Goal: Find contact information: Find contact information

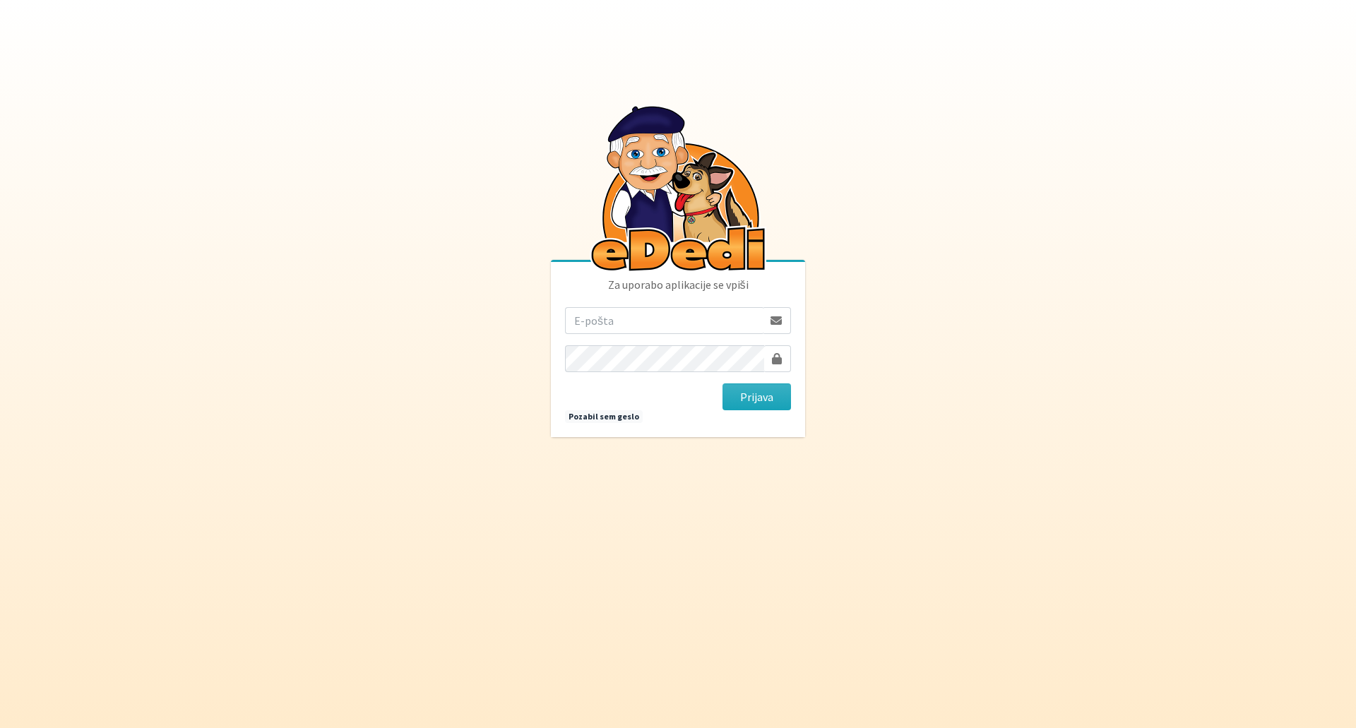
click at [662, 328] on input "email" at bounding box center [664, 320] width 198 height 27
type input "[EMAIL_ADDRESS][DOMAIN_NAME]"
click at [734, 398] on button "Prijava" at bounding box center [756, 396] width 69 height 27
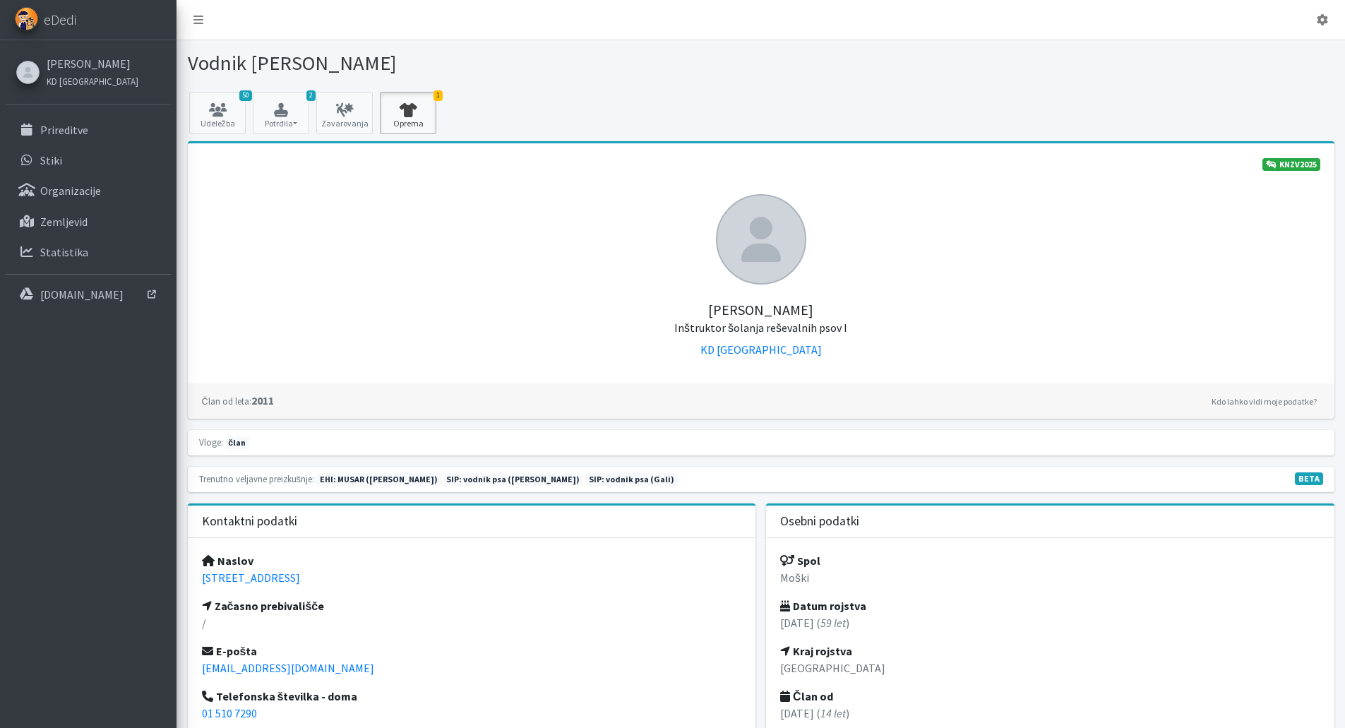
click at [417, 123] on link "1 Oprema" at bounding box center [408, 113] width 56 height 42
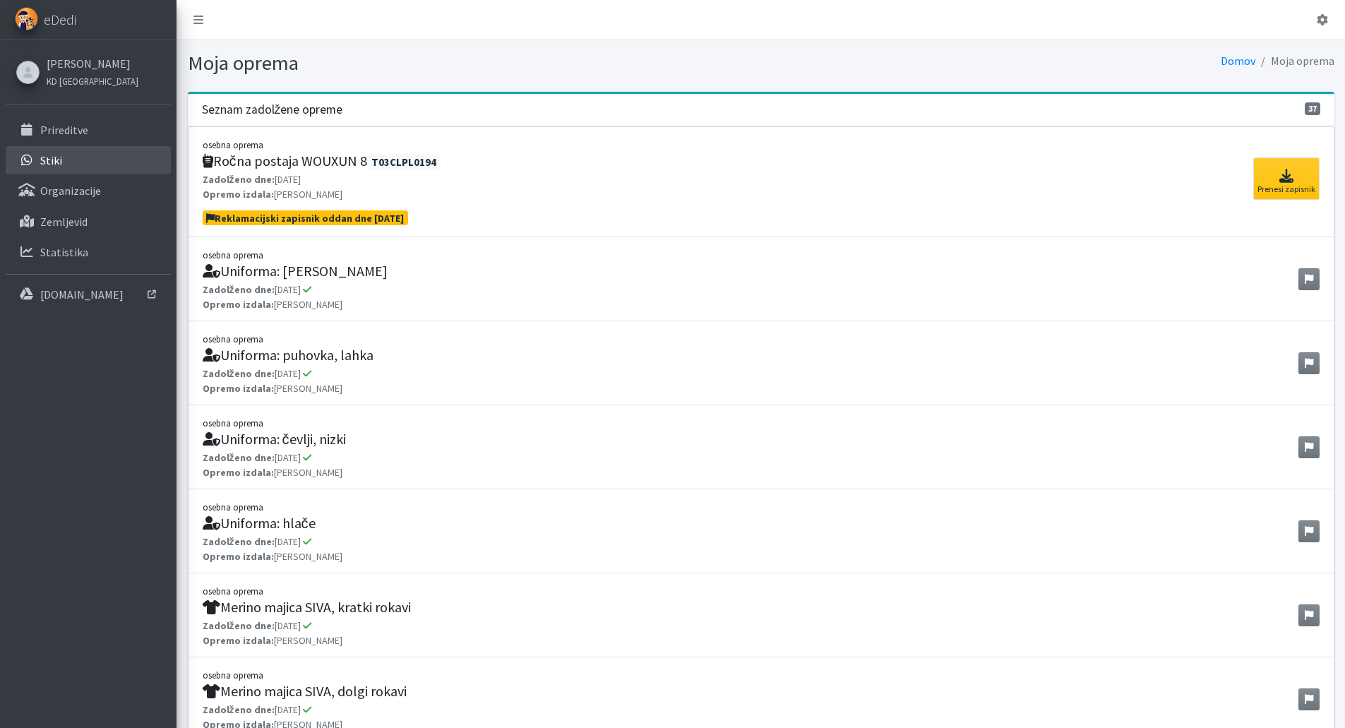
click at [50, 162] on p "Stiki" at bounding box center [51, 160] width 22 height 14
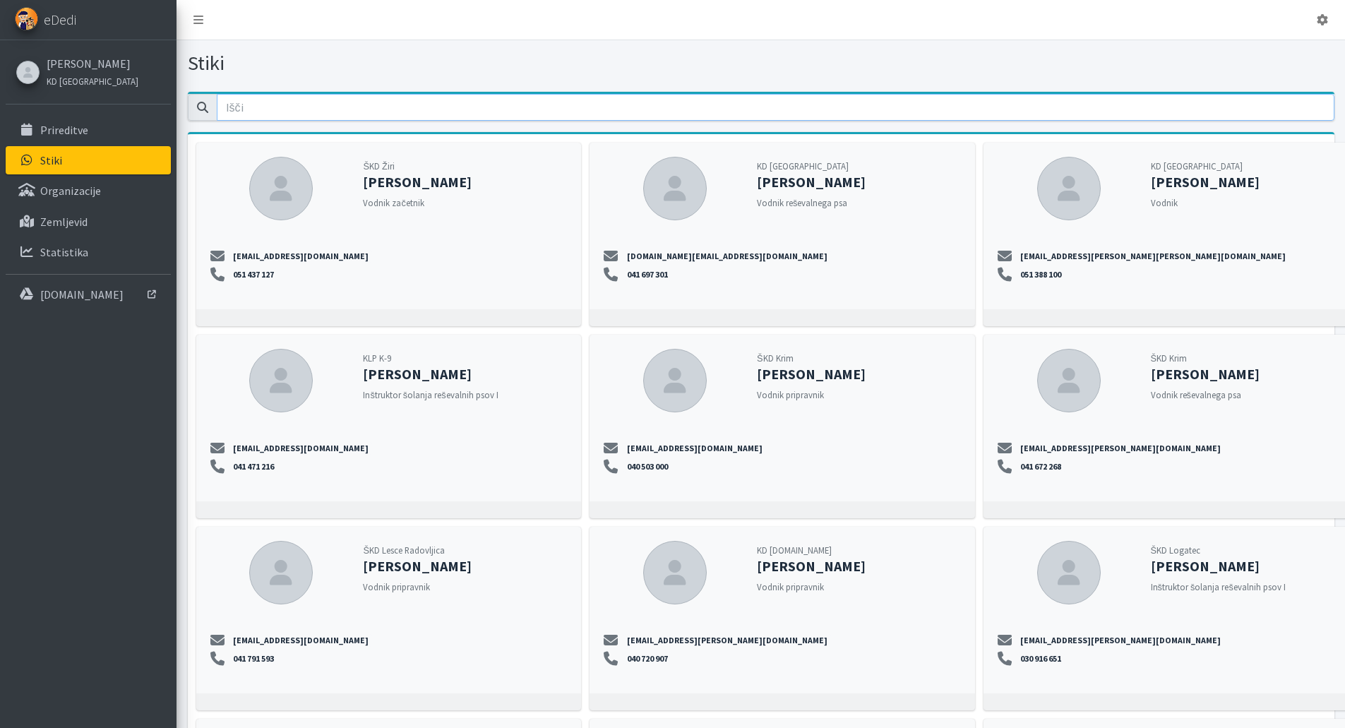
click at [373, 104] on input "email" at bounding box center [776, 107] width 1118 height 27
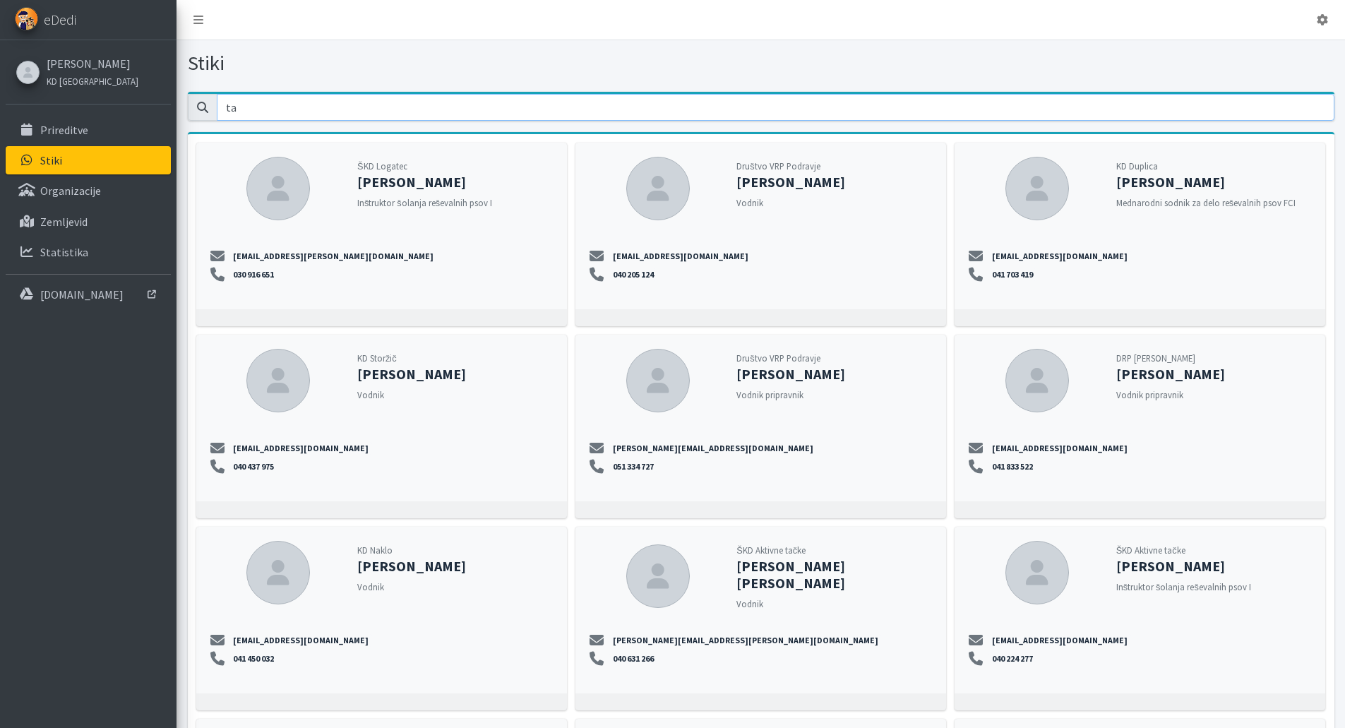
type input "t"
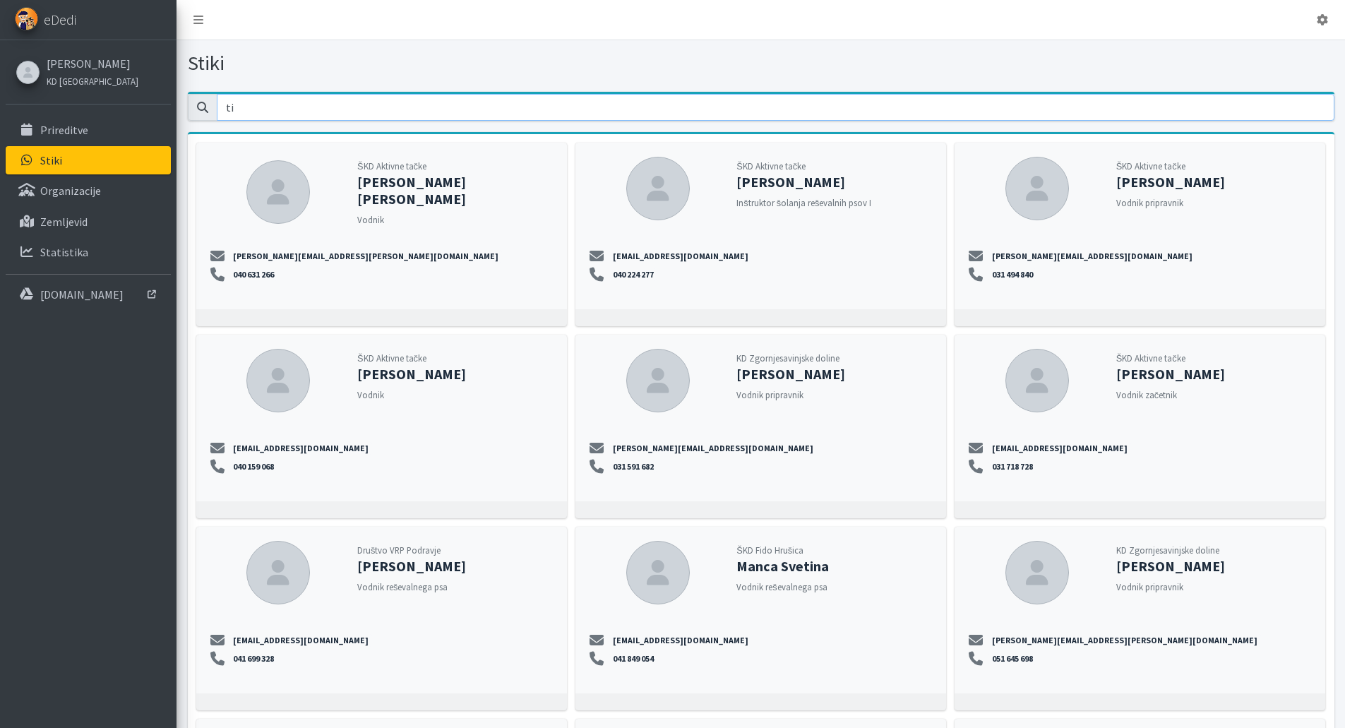
type input "t"
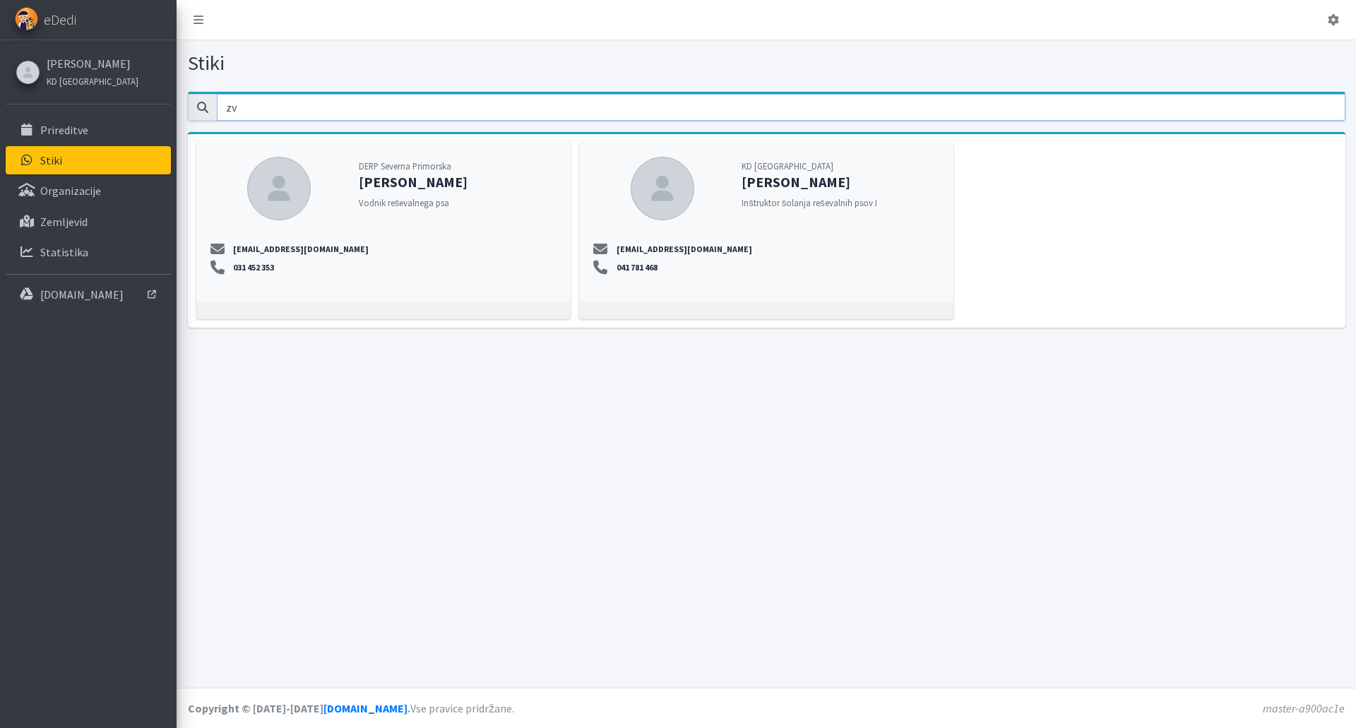
type input "z"
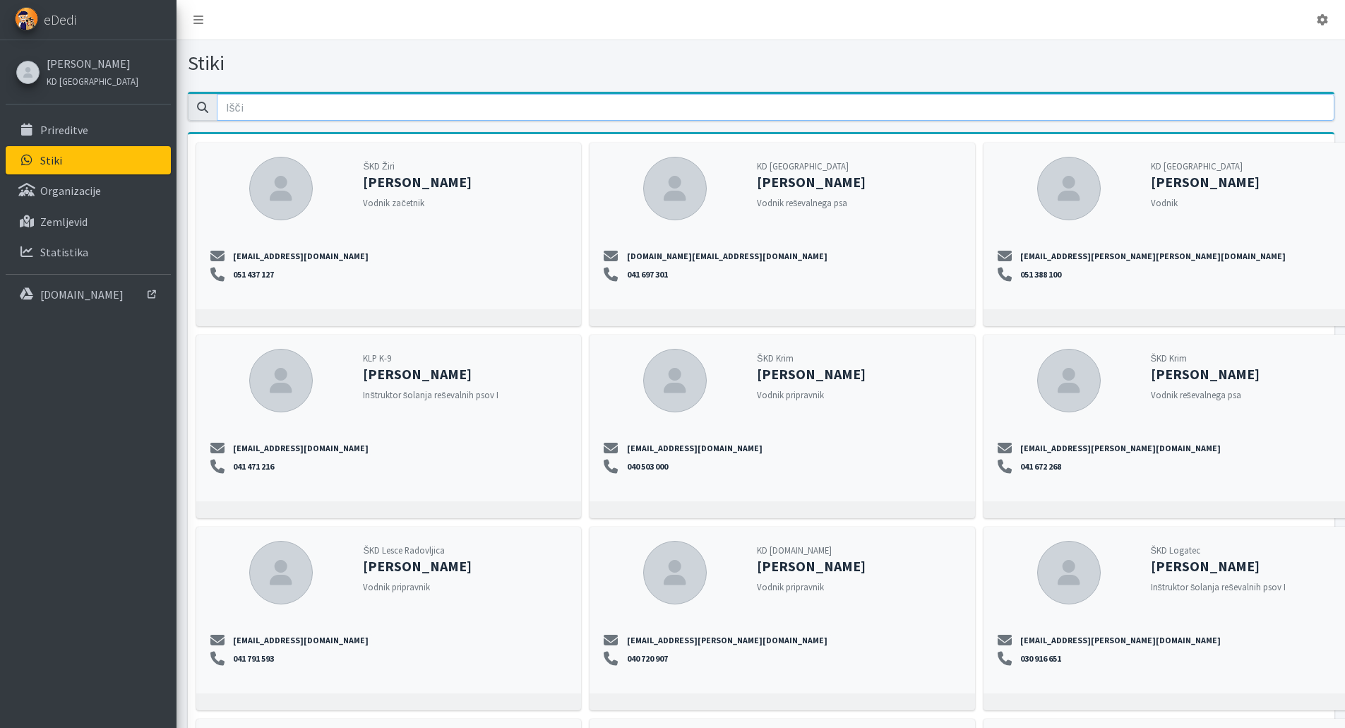
click at [323, 100] on input "email" at bounding box center [776, 107] width 1118 height 27
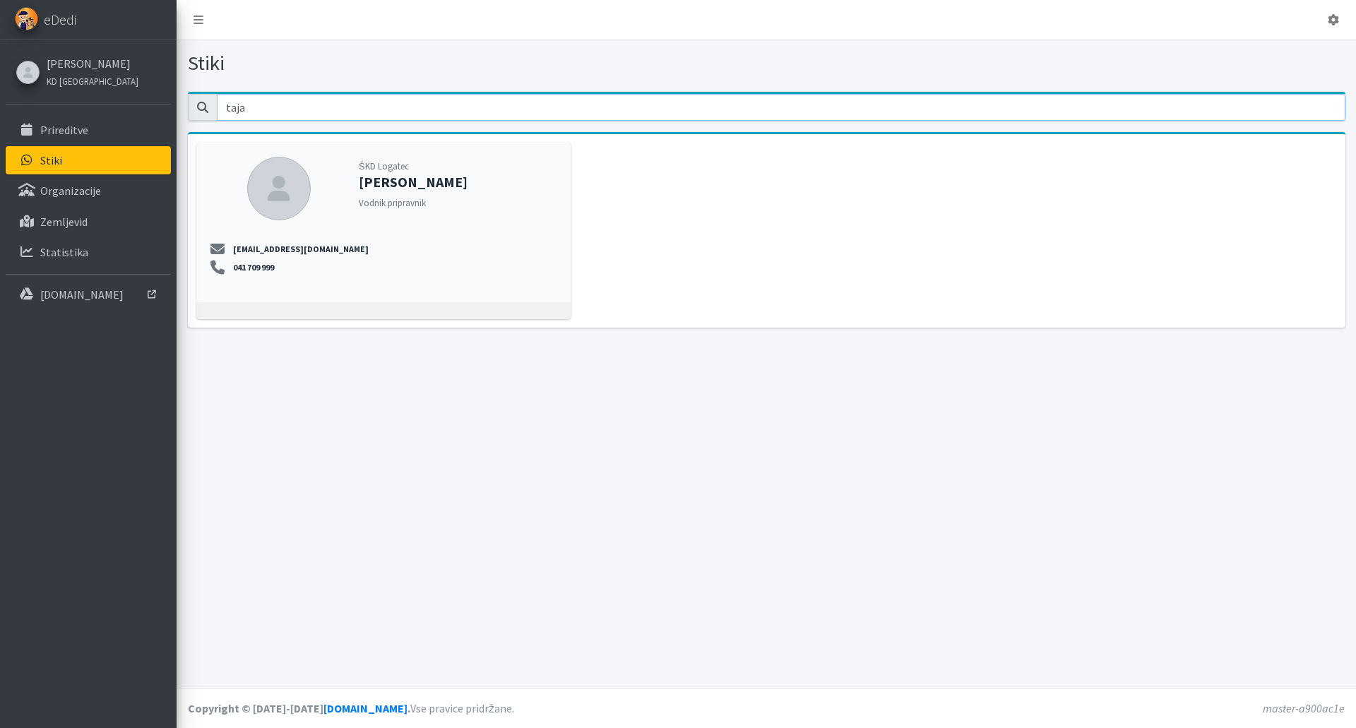
click at [272, 112] on input "taja" at bounding box center [781, 107] width 1128 height 27
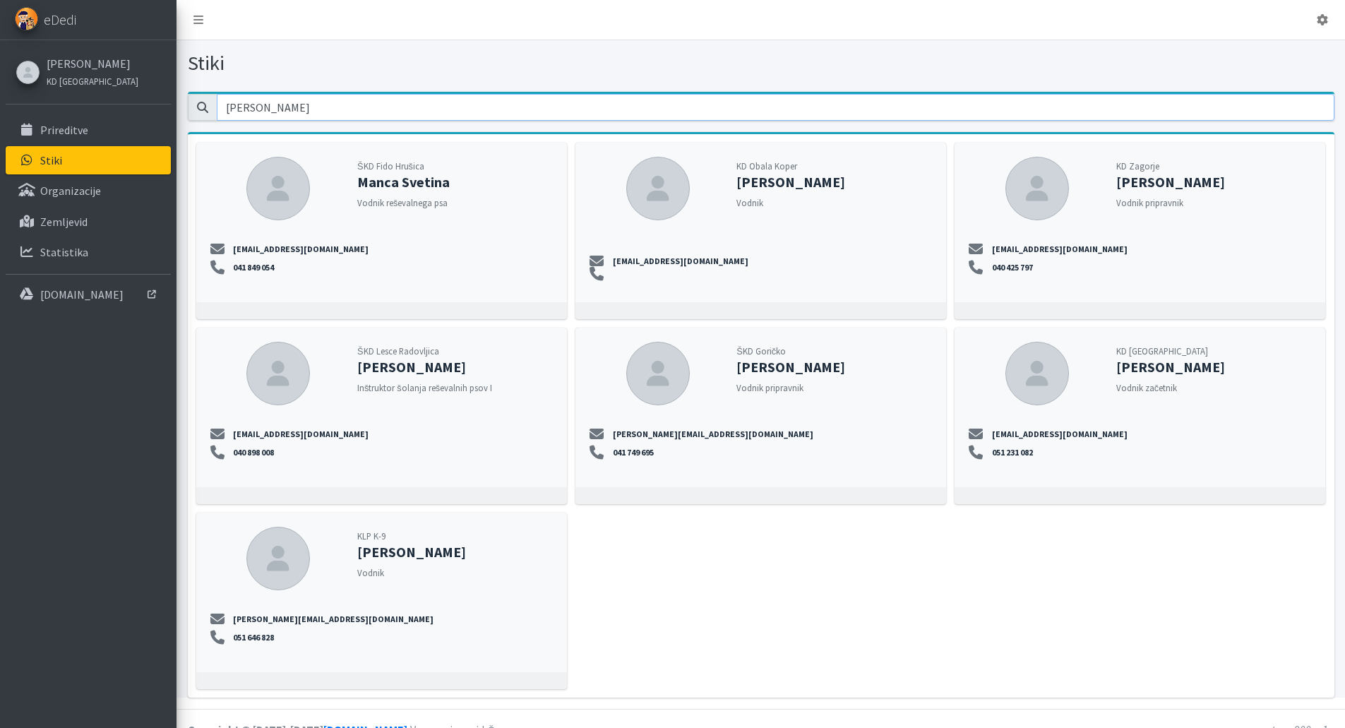
type input "tina"
